Goal: Browse casually

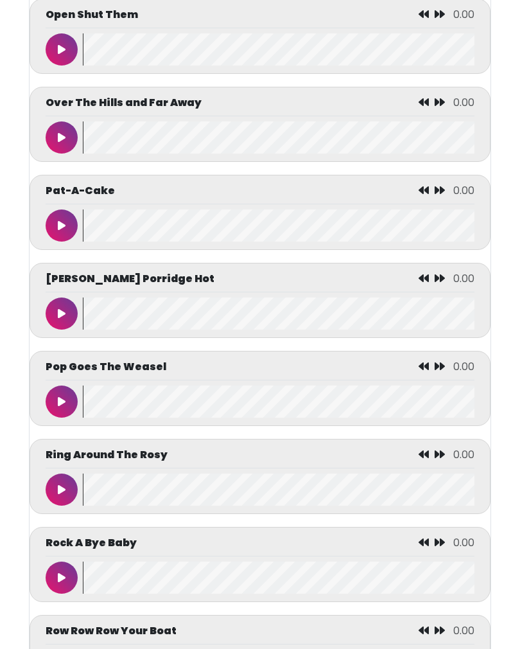
scroll to position [4700, 0]
click at [60, 231] on icon at bounding box center [62, 225] width 8 height 10
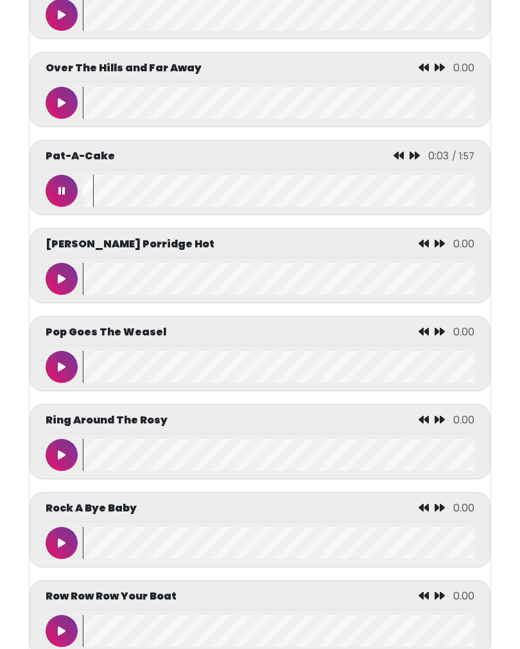
scroll to position [4797, 0]
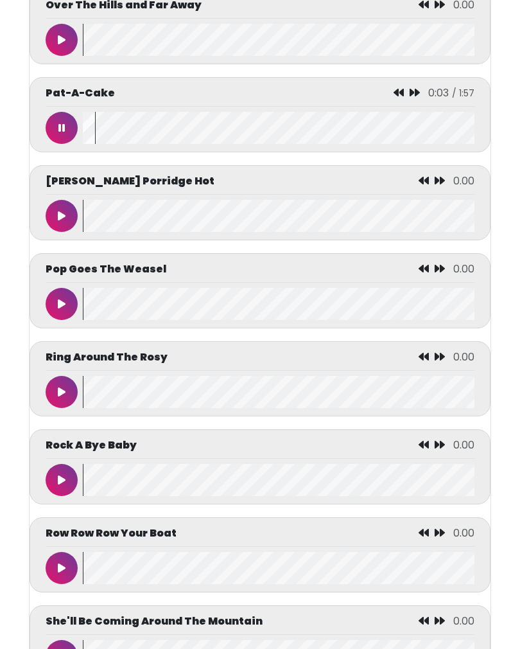
click at [58, 144] on button at bounding box center [62, 128] width 32 height 32
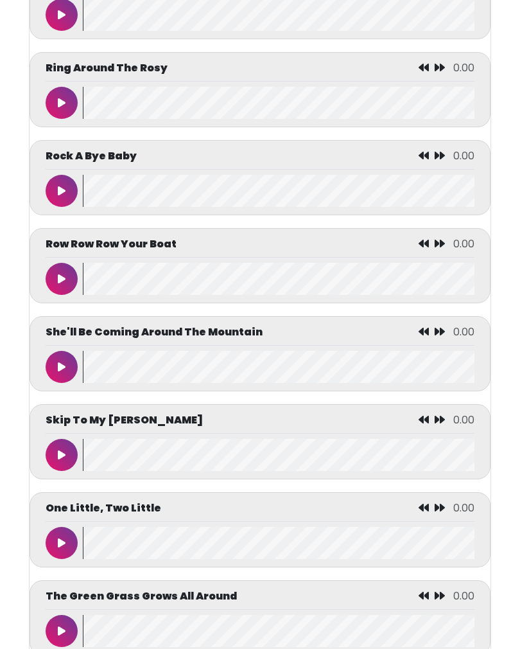
scroll to position [5086, 0]
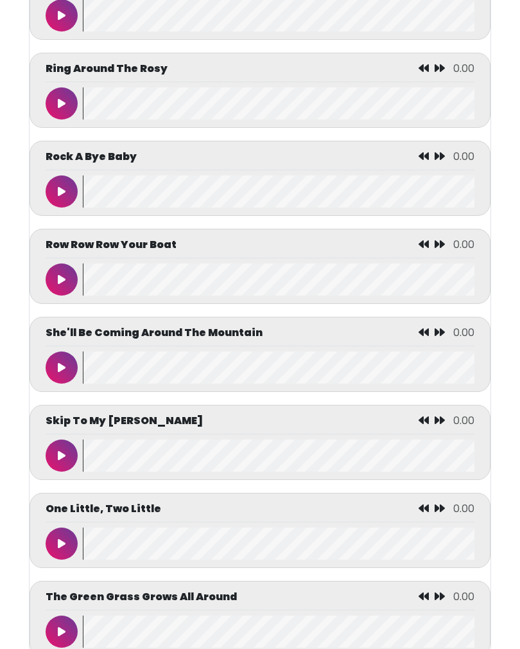
click at [61, 373] on icon at bounding box center [62, 367] width 8 height 10
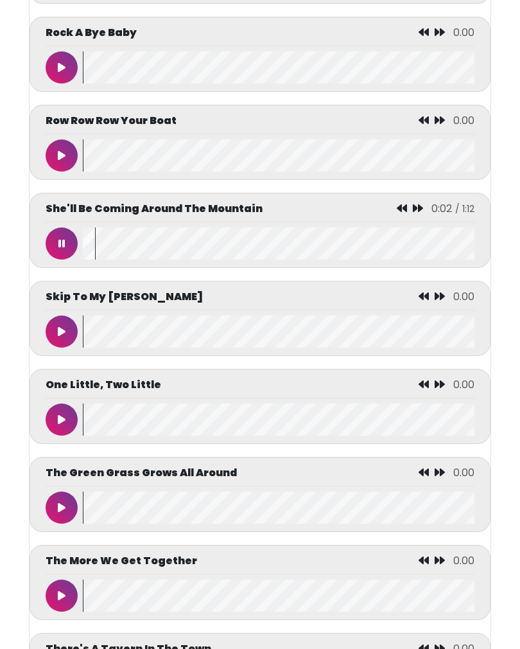
scroll to position [5211, 0]
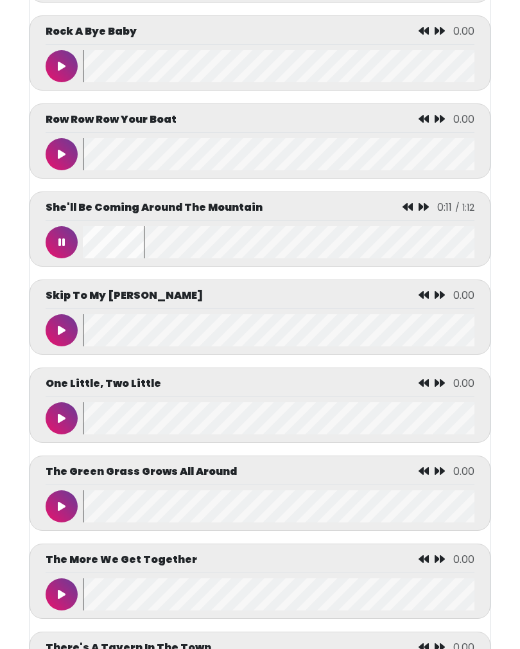
click at [60, 258] on button at bounding box center [62, 242] width 32 height 32
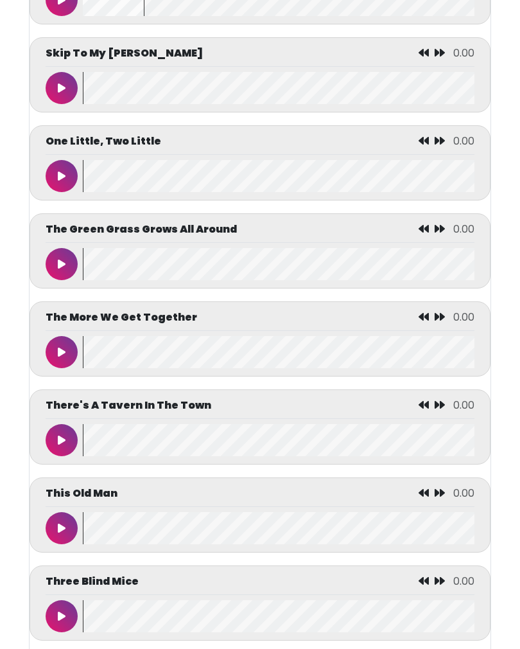
scroll to position [5454, 0]
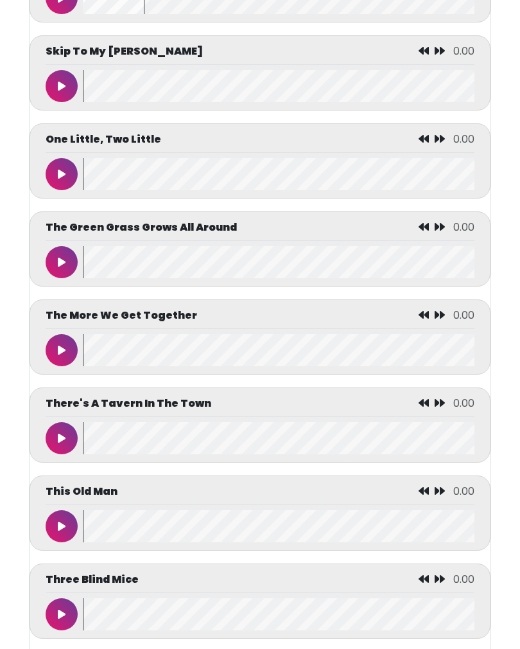
click at [67, 367] on button at bounding box center [62, 351] width 32 height 32
click at [61, 355] on icon at bounding box center [61, 350] width 6 height 10
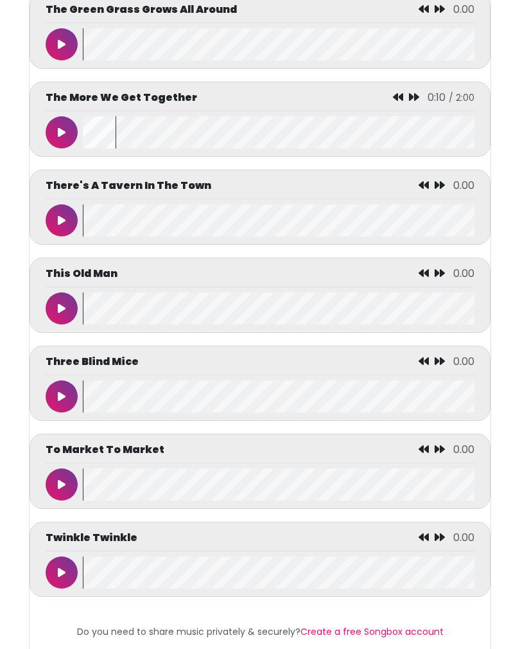
scroll to position [5701, 0]
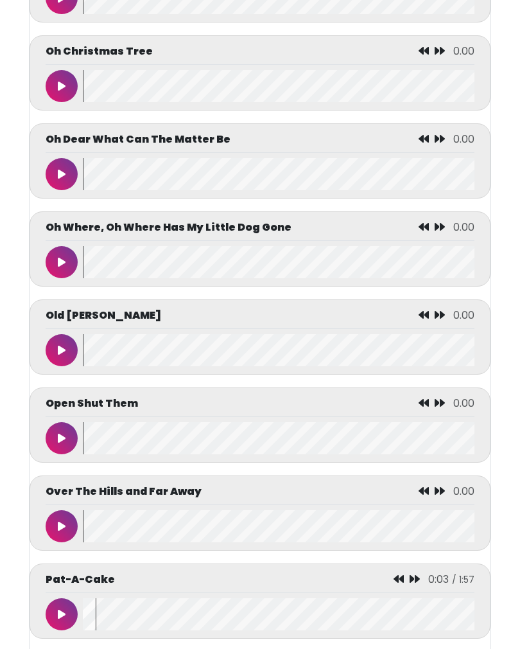
click at [55, 279] on button at bounding box center [62, 263] width 32 height 32
click at [65, 278] on button at bounding box center [62, 262] width 32 height 32
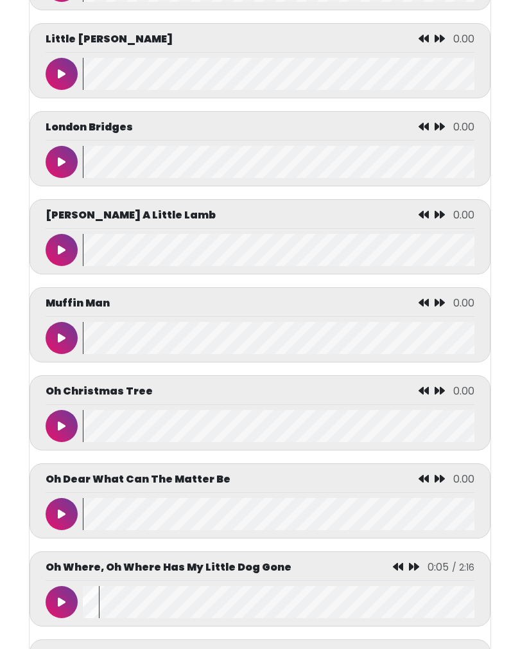
click at [51, 91] on button at bounding box center [62, 74] width 32 height 32
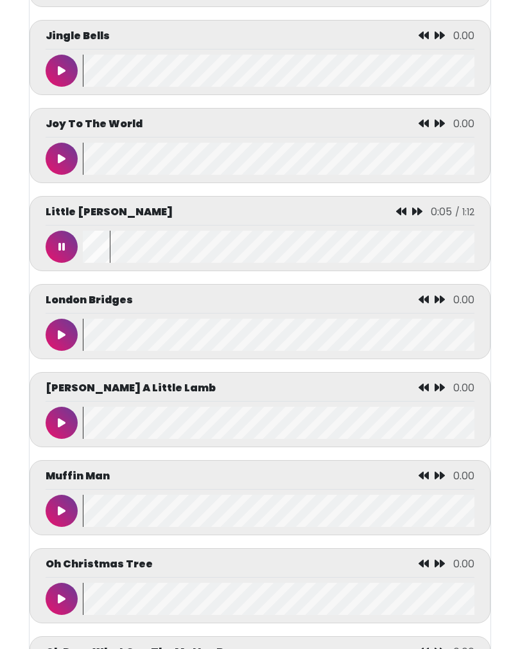
scroll to position [3797, 0]
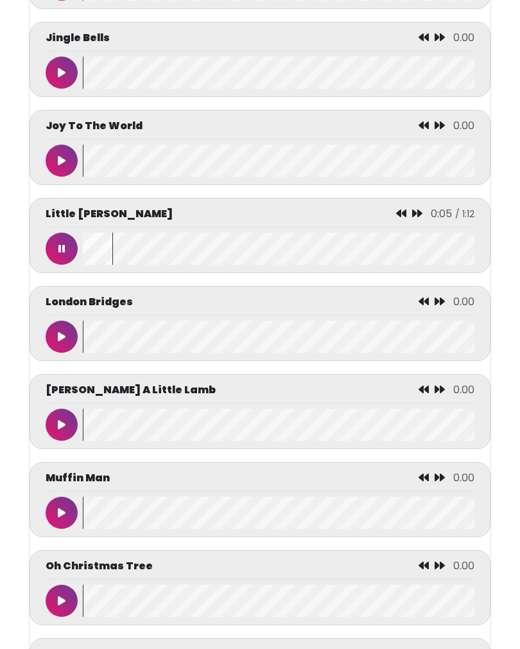
click at [59, 254] on icon at bounding box center [61, 248] width 6 height 10
click at [57, 177] on button at bounding box center [62, 161] width 32 height 32
click at [68, 265] on button at bounding box center [62, 249] width 32 height 32
click at [65, 265] on button at bounding box center [62, 249] width 32 height 32
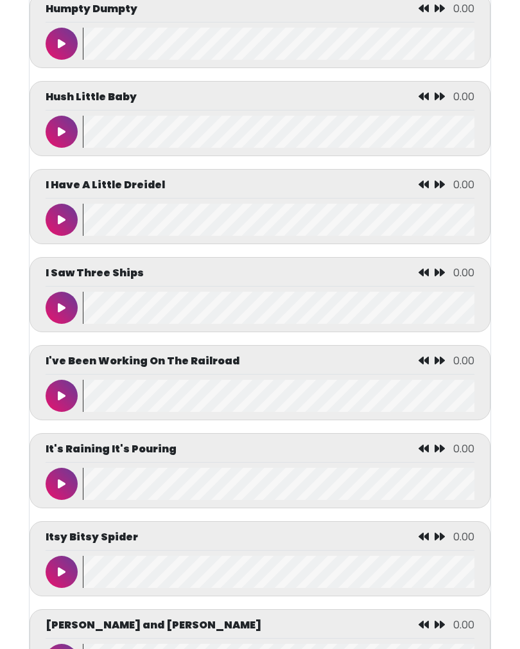
scroll to position [3120, 0]
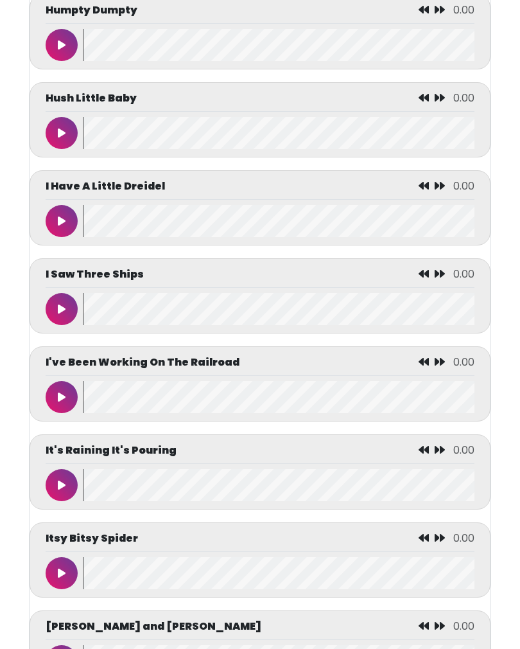
click at [62, 226] on icon at bounding box center [62, 221] width 8 height 10
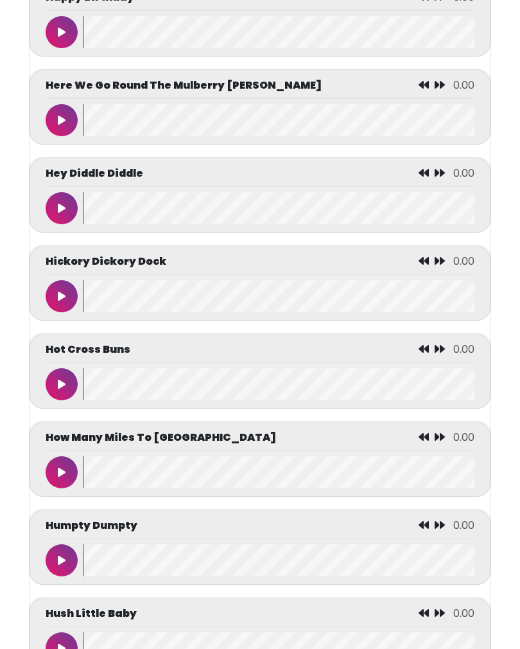
scroll to position [2603, 0]
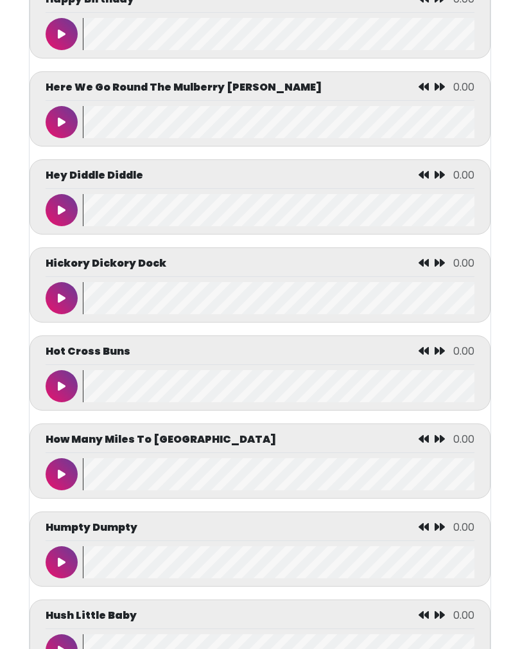
click at [56, 226] on button at bounding box center [62, 210] width 32 height 32
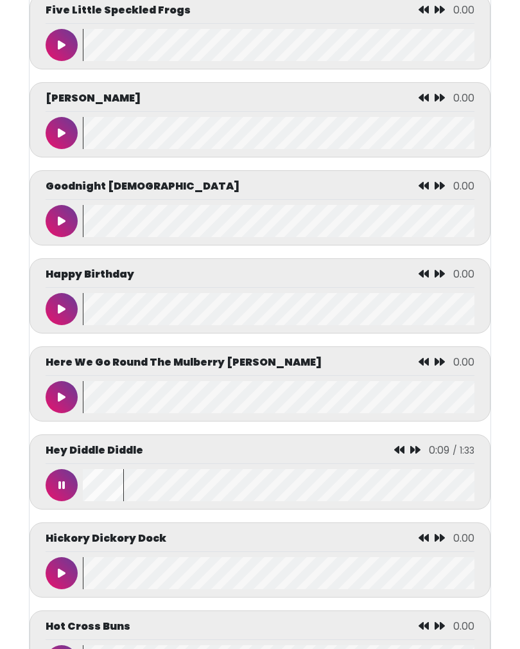
scroll to position [2327, 0]
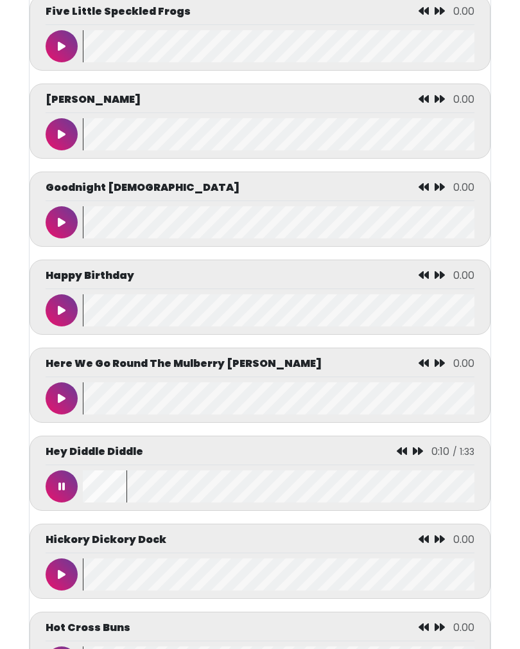
click at [57, 148] on button at bounding box center [62, 134] width 32 height 32
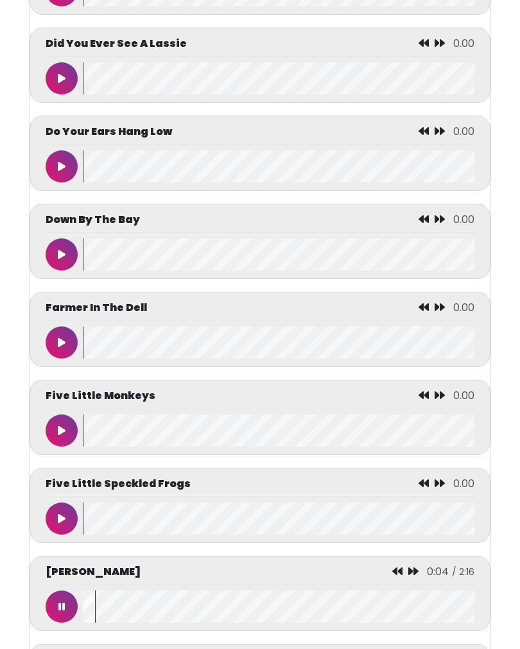
scroll to position [1852, 0]
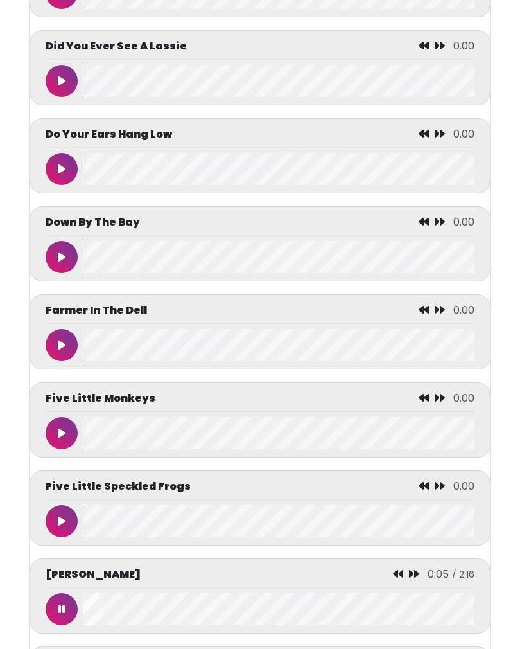
click at [57, 85] on button at bounding box center [62, 81] width 32 height 32
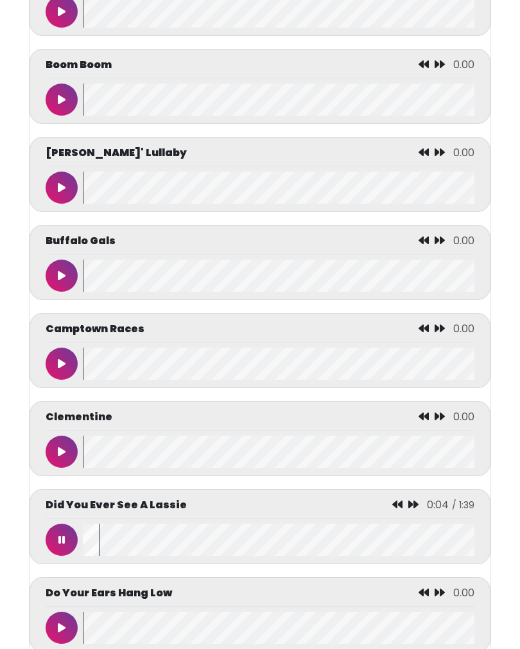
scroll to position [1407, 0]
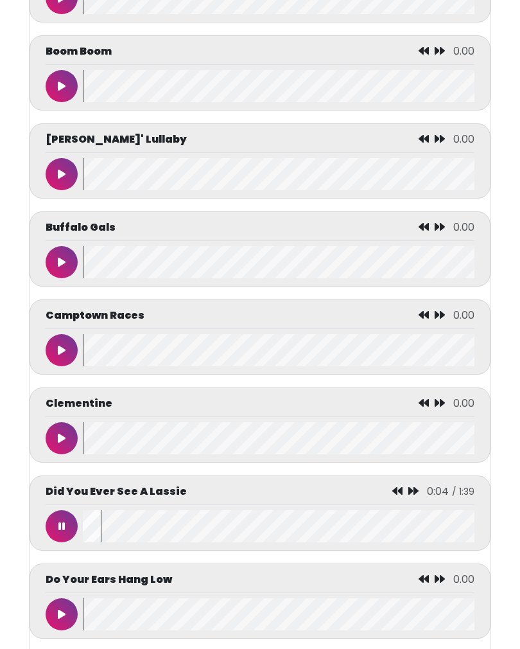
click at [59, 267] on icon at bounding box center [62, 262] width 8 height 10
click at [64, 175] on button at bounding box center [62, 174] width 32 height 32
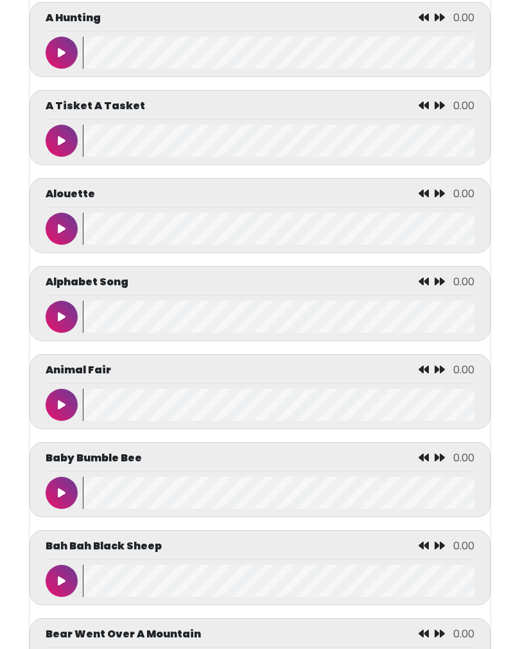
scroll to position [463, 0]
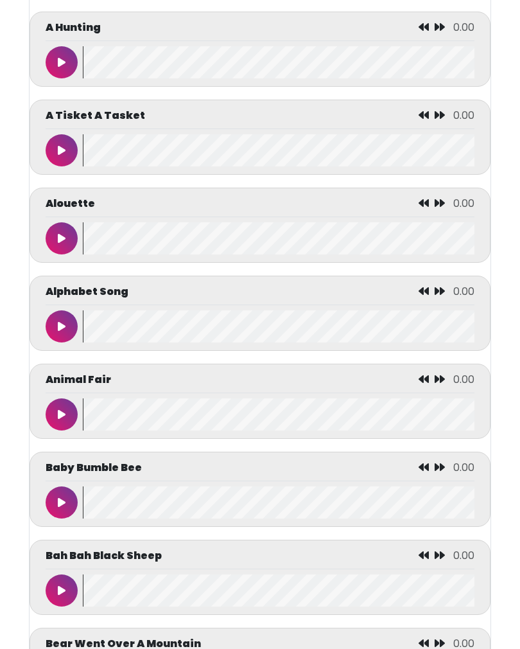
click at [57, 166] on button at bounding box center [62, 150] width 32 height 32
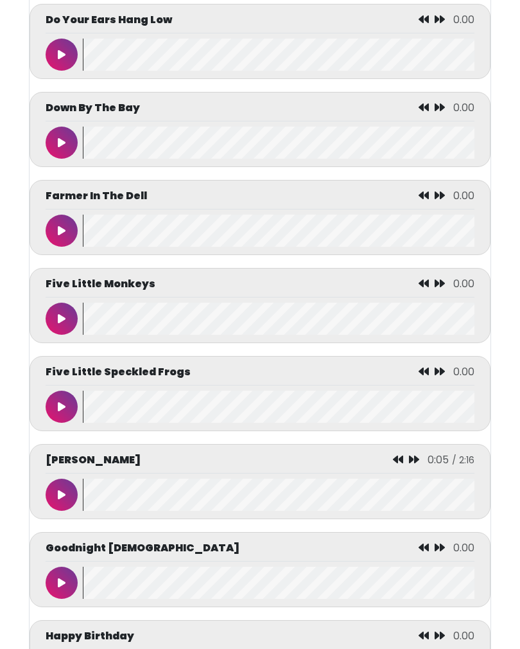
scroll to position [1972, 0]
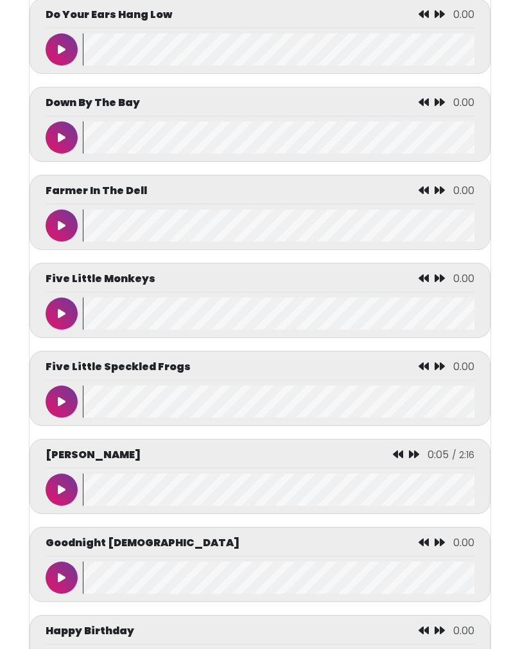
click at [55, 325] on button at bounding box center [62, 313] width 32 height 32
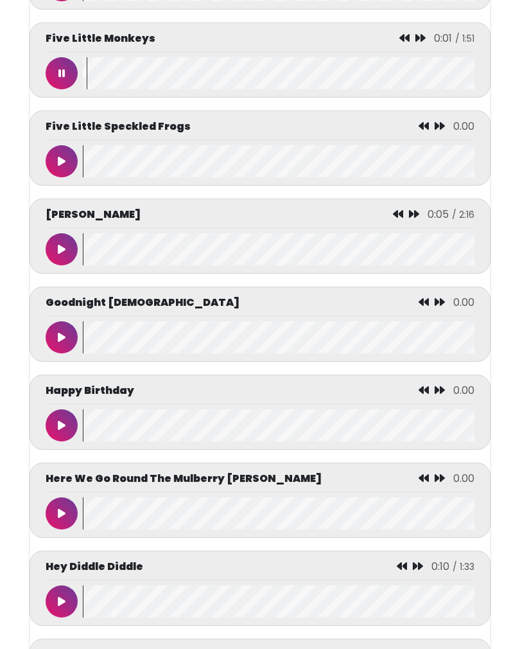
scroll to position [2224, 0]
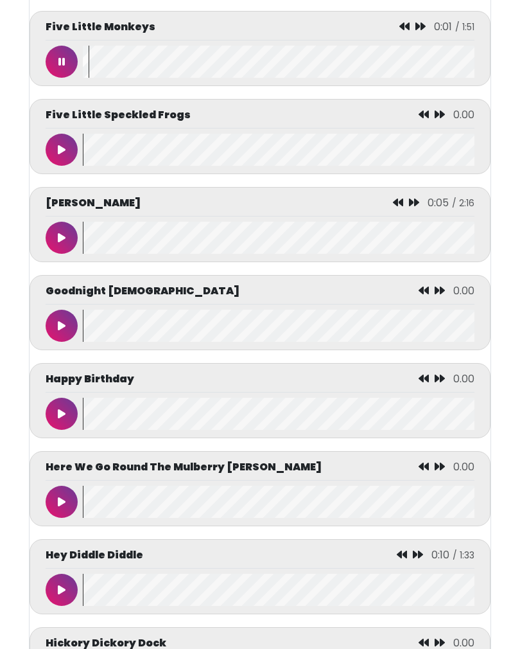
click at [62, 331] on icon at bounding box center [62, 326] width 8 height 10
click at [59, 243] on icon at bounding box center [62, 238] width 8 height 10
click at [55, 424] on button at bounding box center [62, 414] width 32 height 32
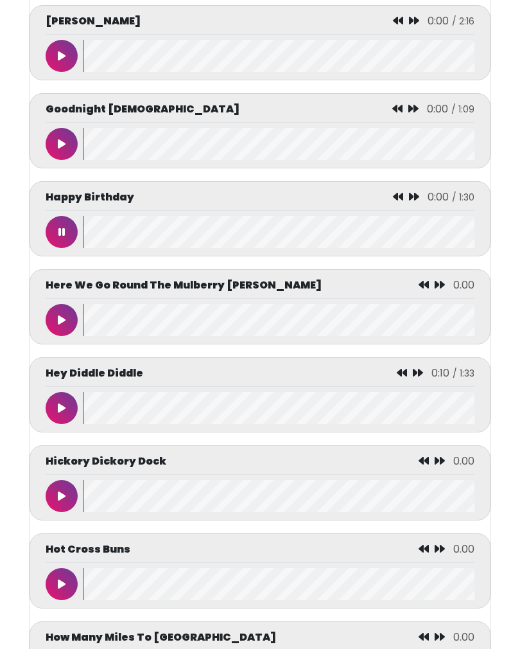
scroll to position [2409, 0]
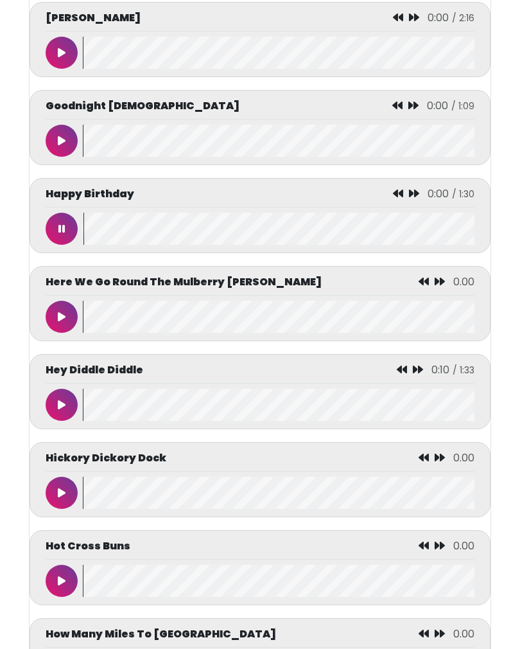
click at [56, 418] on button at bounding box center [62, 405] width 32 height 32
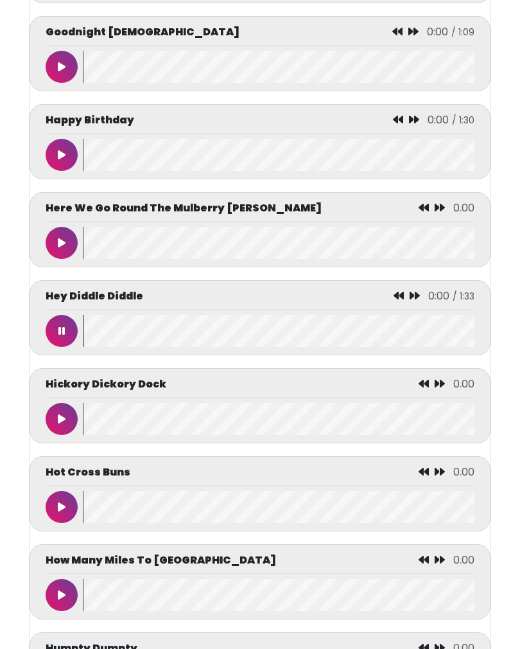
scroll to position [2510, 0]
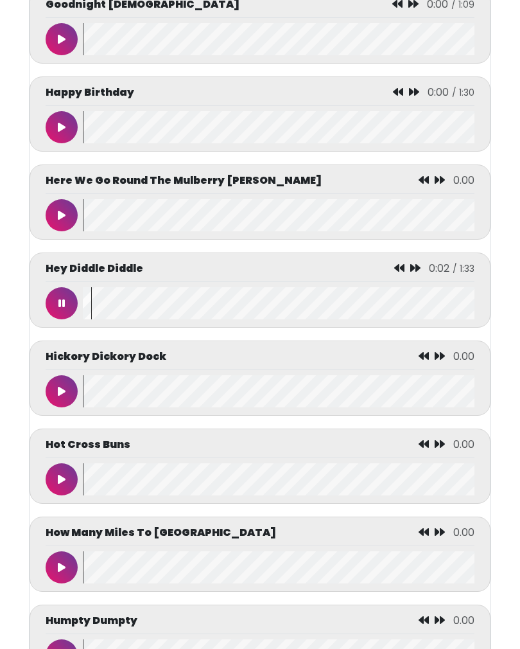
click at [58, 396] on icon at bounding box center [62, 391] width 8 height 10
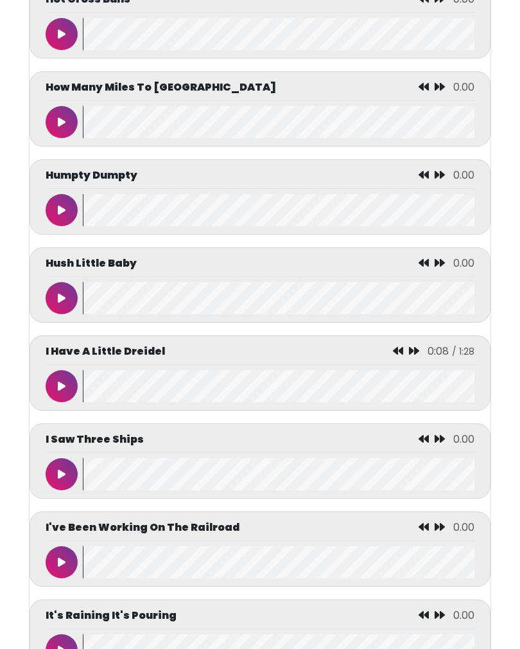
scroll to position [2957, 0]
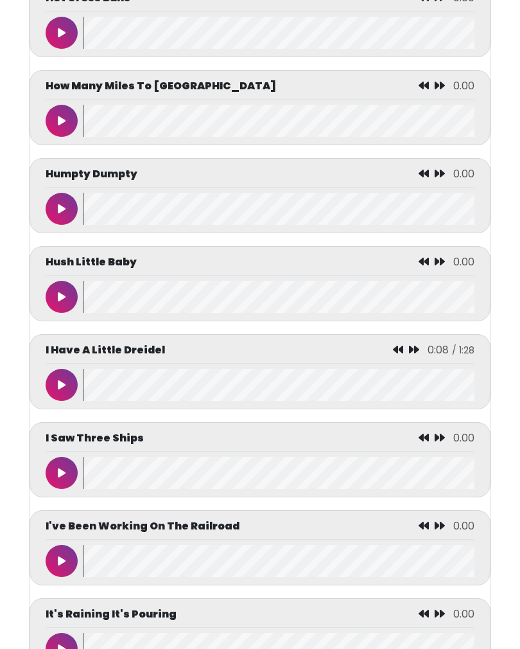
click at [64, 390] on icon at bounding box center [62, 385] width 8 height 10
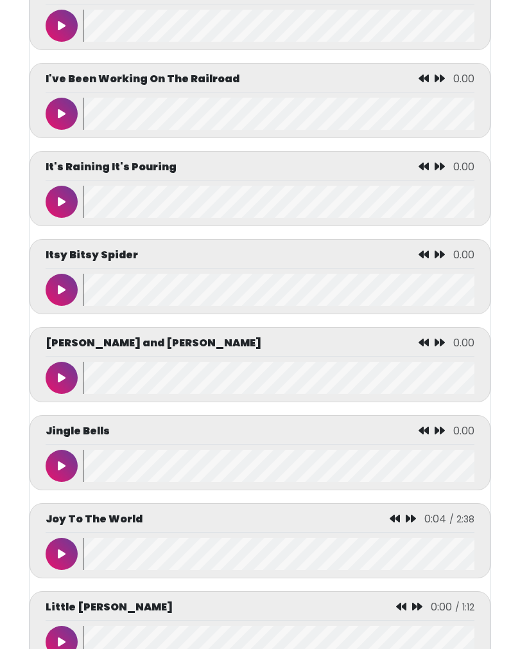
scroll to position [3403, 0]
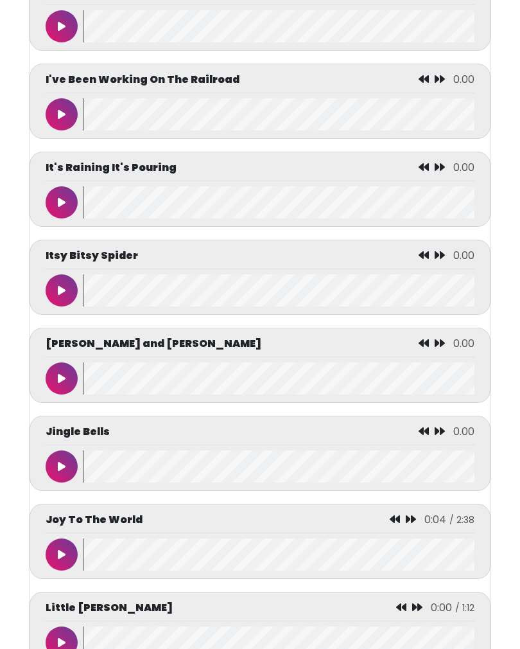
click at [55, 306] on button at bounding box center [62, 290] width 32 height 32
click at [60, 392] on button at bounding box center [62, 378] width 32 height 32
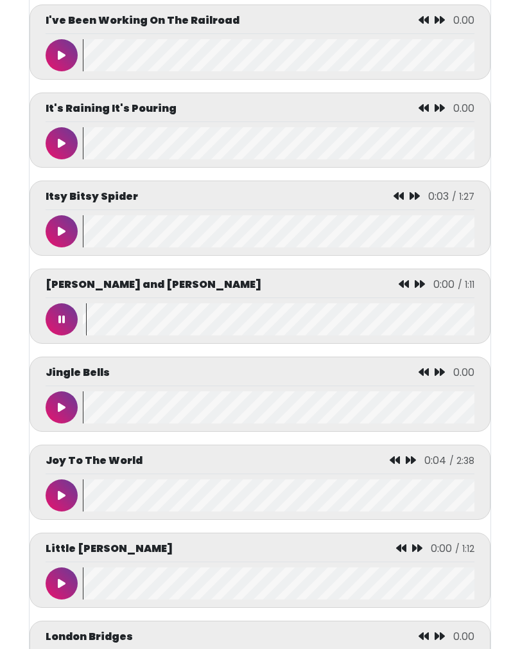
scroll to position [3463, 0]
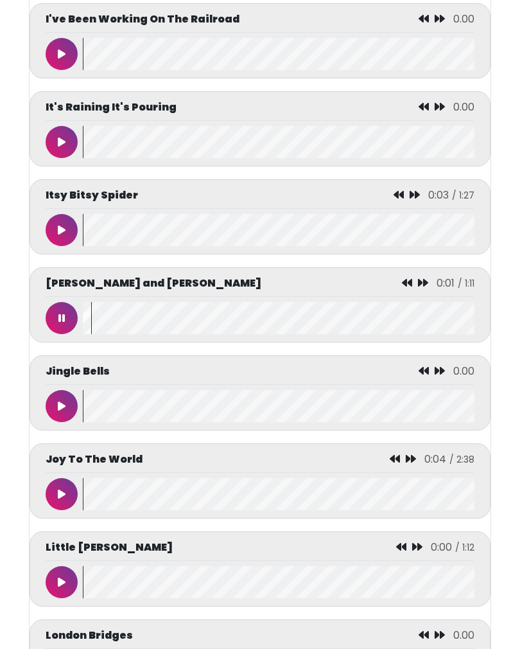
click at [54, 422] on button at bounding box center [62, 406] width 32 height 32
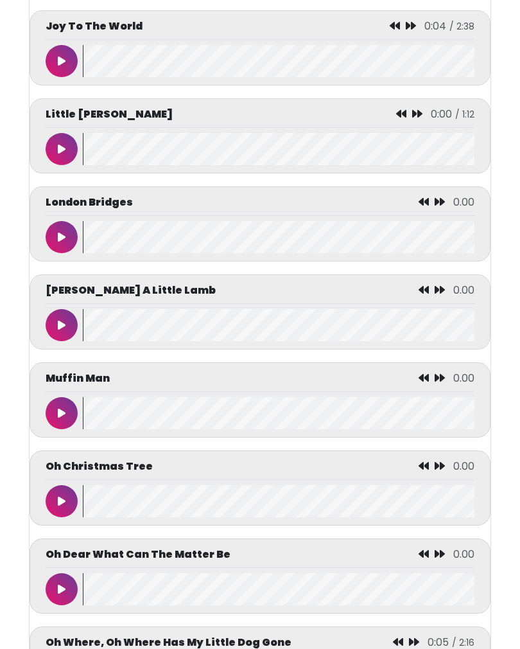
scroll to position [3898, 0]
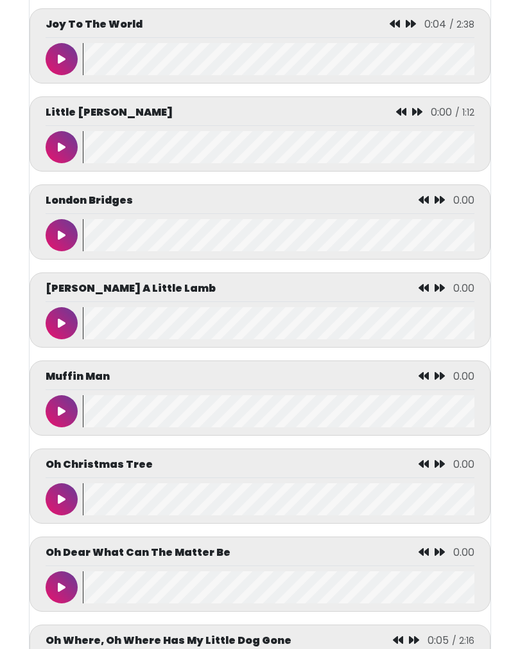
click at [59, 339] on button at bounding box center [62, 323] width 32 height 32
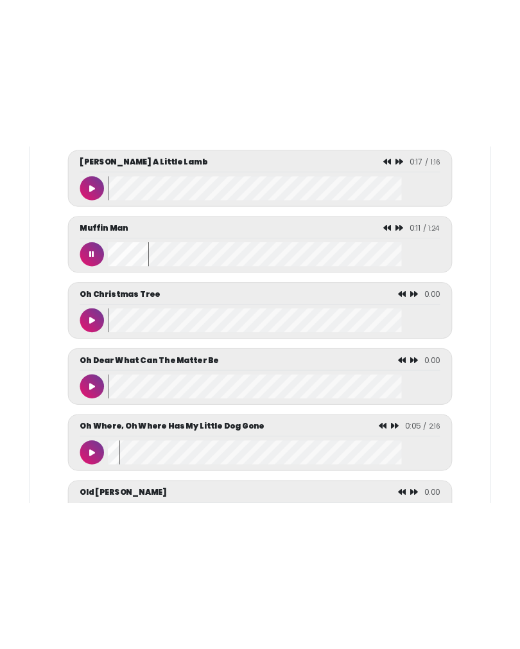
scroll to position [4079, 0]
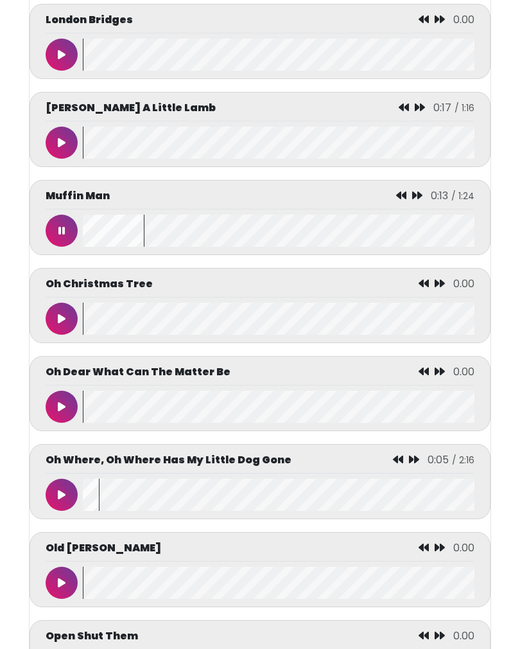
click at [58, 236] on icon at bounding box center [61, 230] width 6 height 10
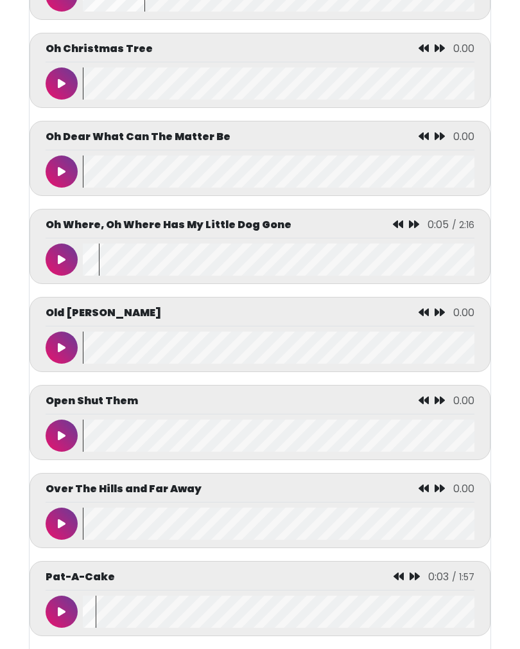
click at [66, 364] on button at bounding box center [62, 348] width 32 height 32
